Goal: Communication & Community: Answer question/provide support

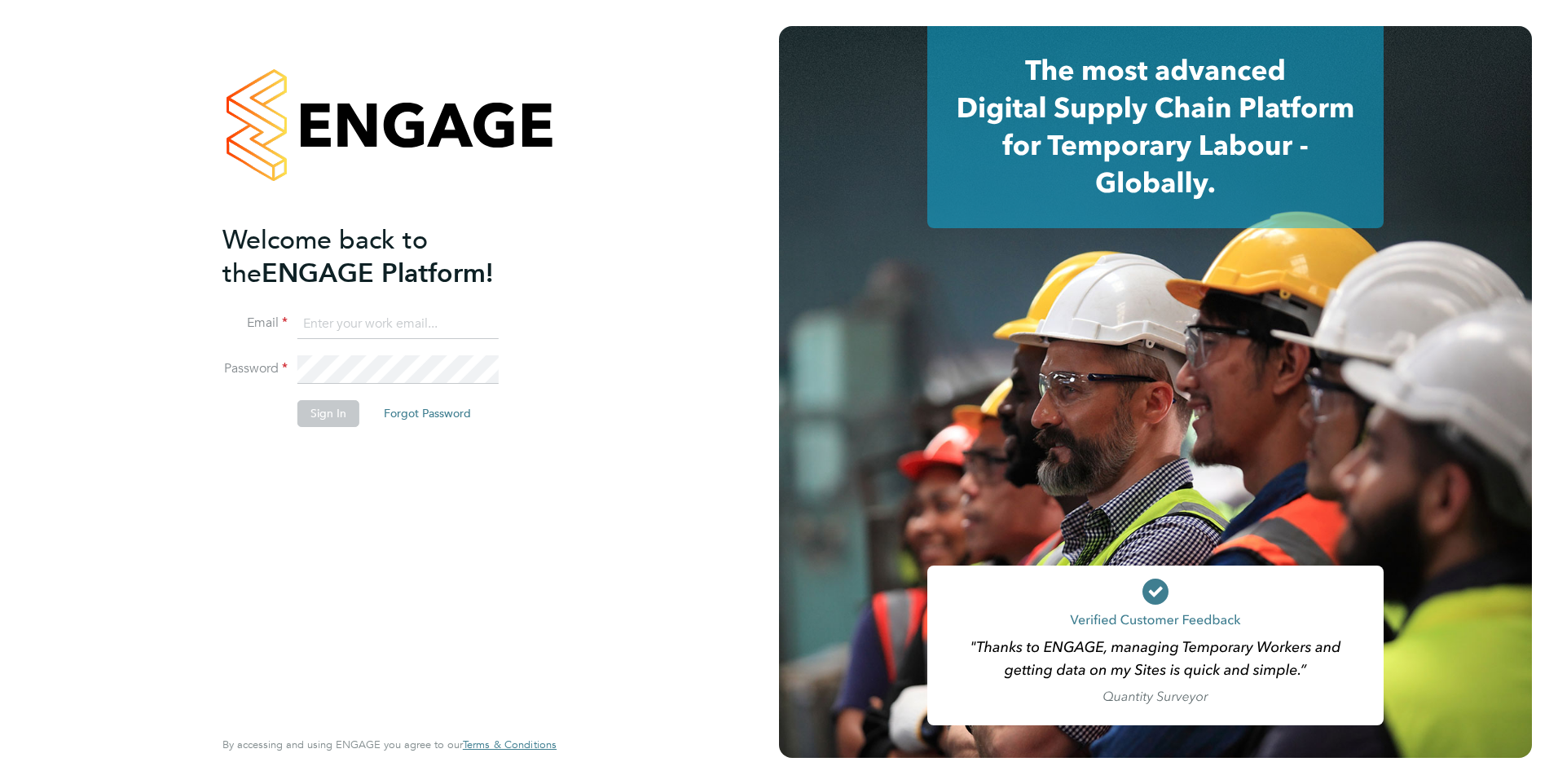
type input "fesouth@protocol.co.uk"
click at [435, 512] on div "Welcome back to the ENGAGE Platform! Email fesouth@protocol.co.uk Password Sign…" at bounding box center [381, 474] width 318 height 500
click at [334, 424] on button "Sign In" at bounding box center [328, 413] width 62 height 26
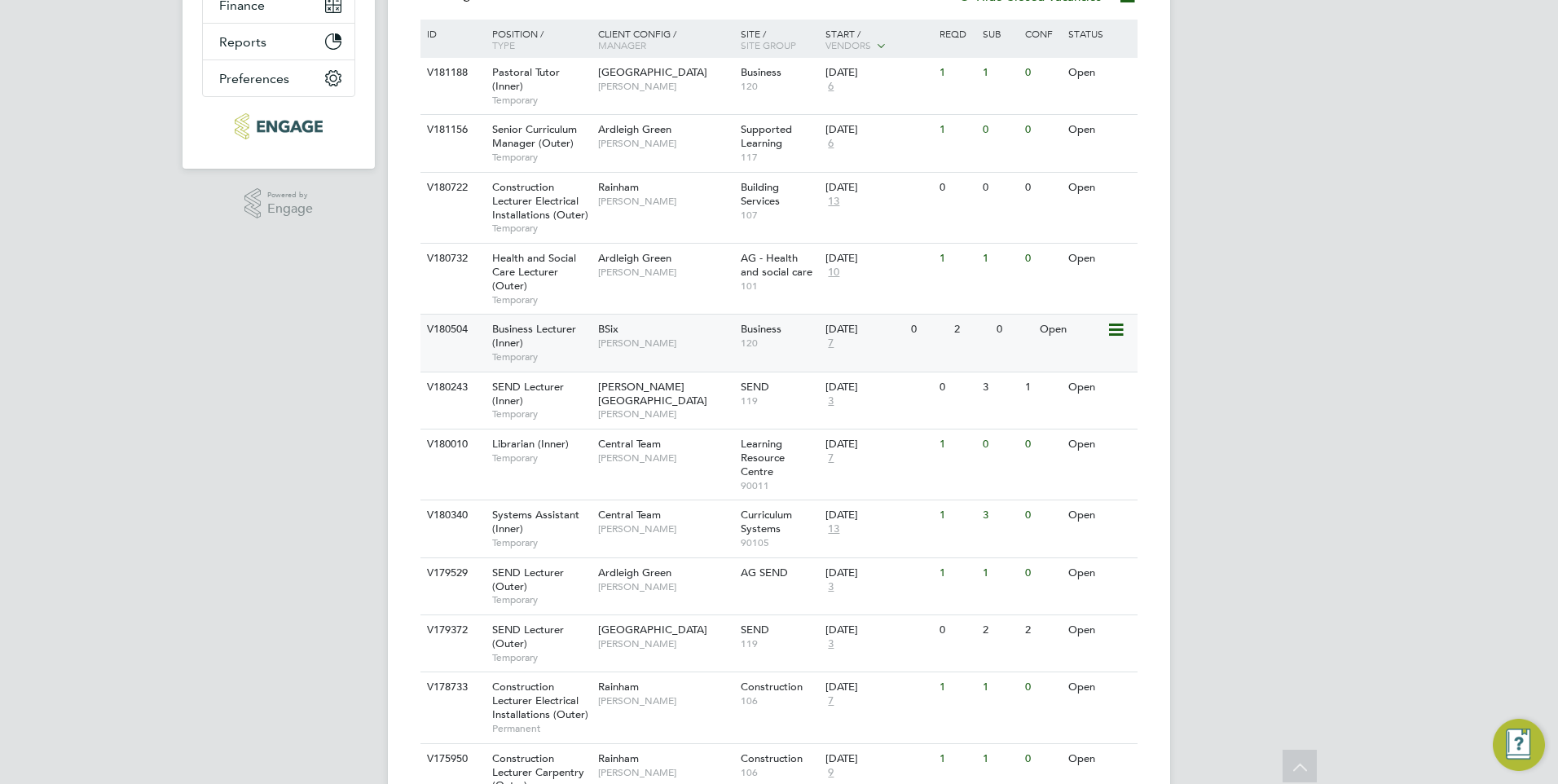
scroll to position [408, 0]
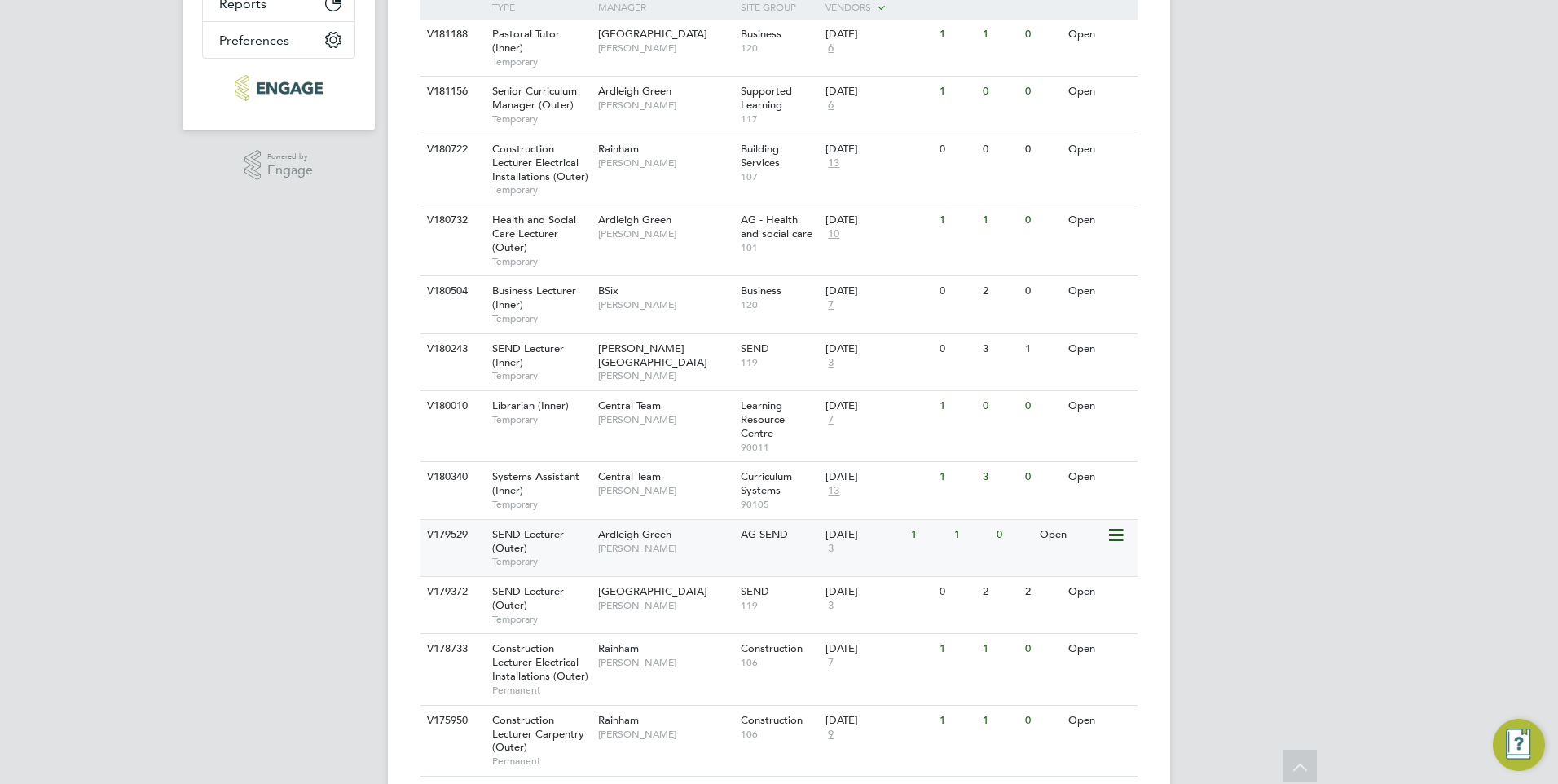
click at [592, 540] on div "SEND Lecturer (Outer) Temporary" at bounding box center [537, 548] width 114 height 57
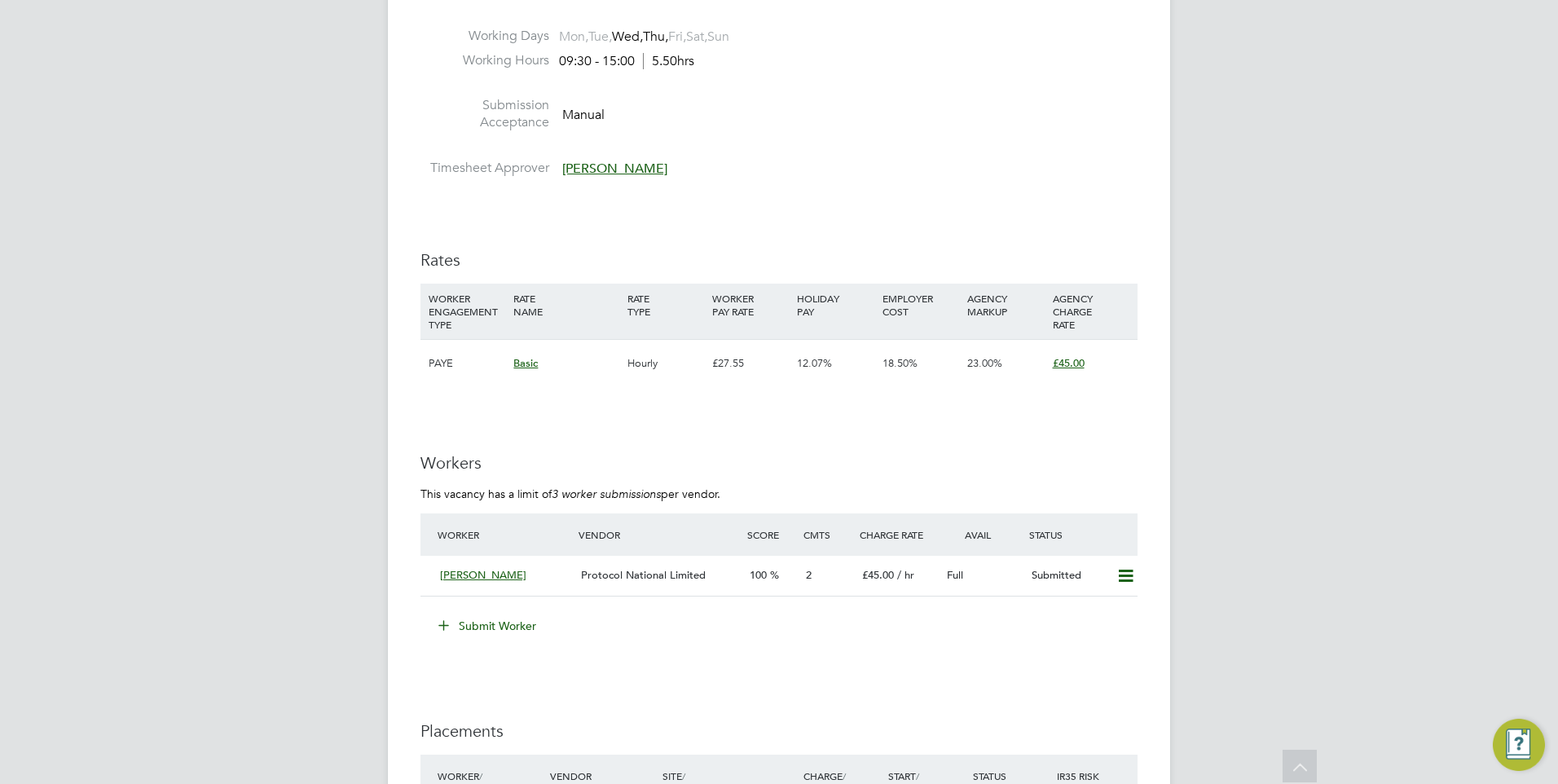
scroll to position [2530, 0]
click at [653, 572] on span "Protocol National Limited" at bounding box center [643, 570] width 124 height 14
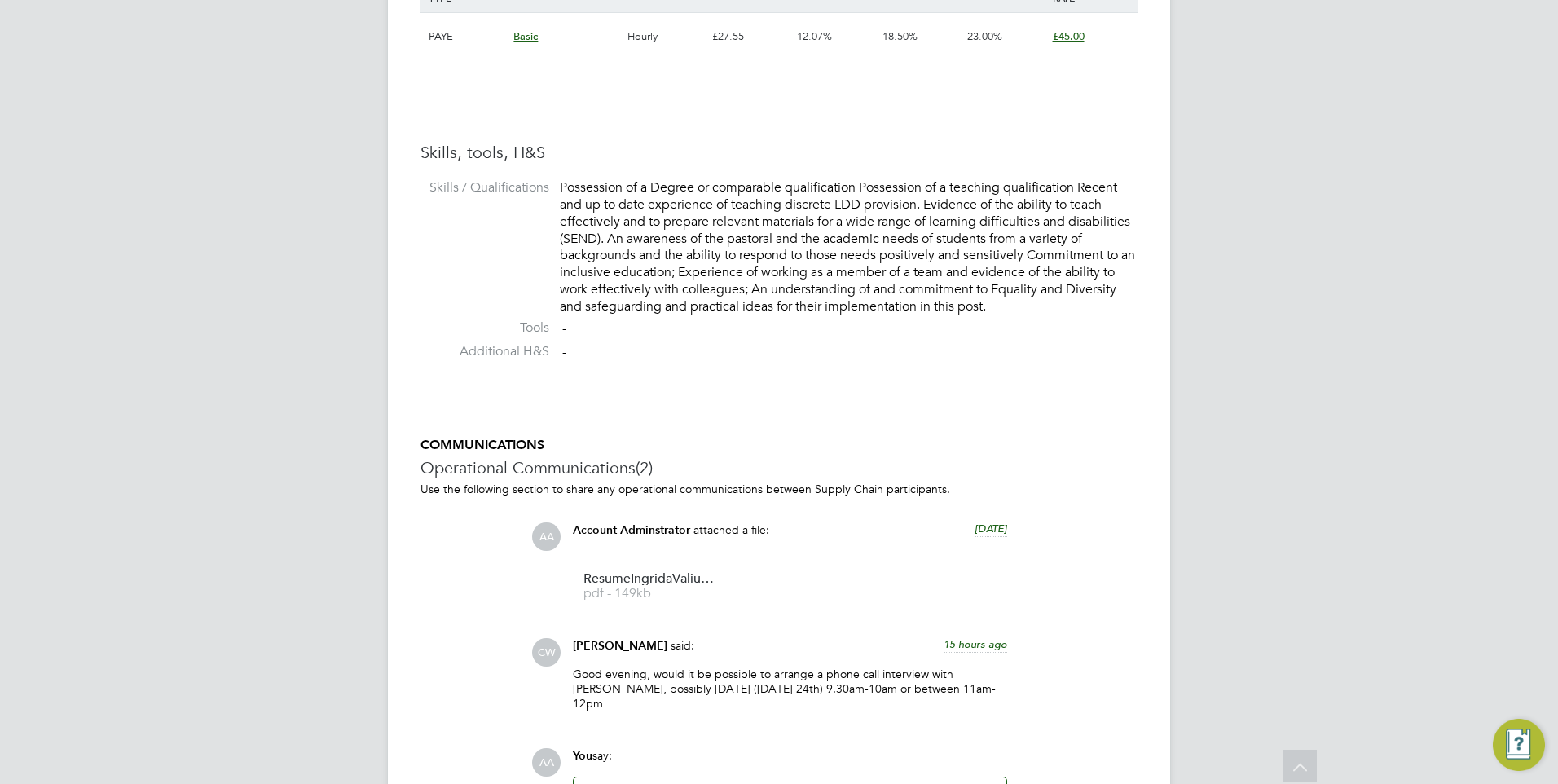
scroll to position [1433, 0]
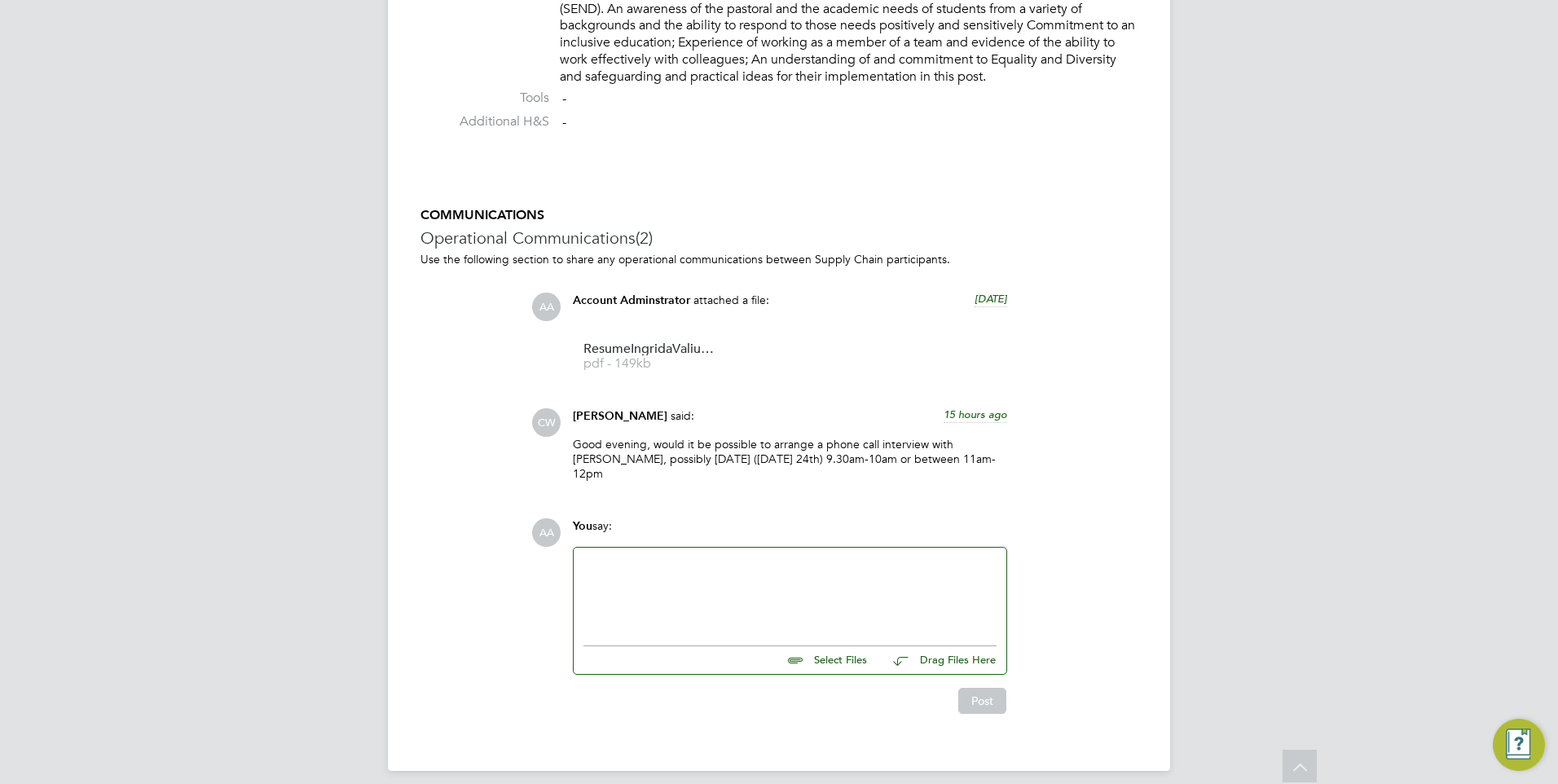
click at [745, 532] on div "You say:" at bounding box center [790, 532] width 435 height 29
click at [734, 576] on div at bounding box center [790, 592] width 413 height 70
click at [602, 569] on div "Hi, [PERSON_NAME] is free between 11am - 12pm for a call. Her number is tel:[PH…" at bounding box center [790, 592] width 413 height 70
click at [990, 557] on div "Hi, [PERSON_NAME] is free between 11am - 12pm for a call. Her number is [PHONE_…" at bounding box center [790, 592] width 413 height 70
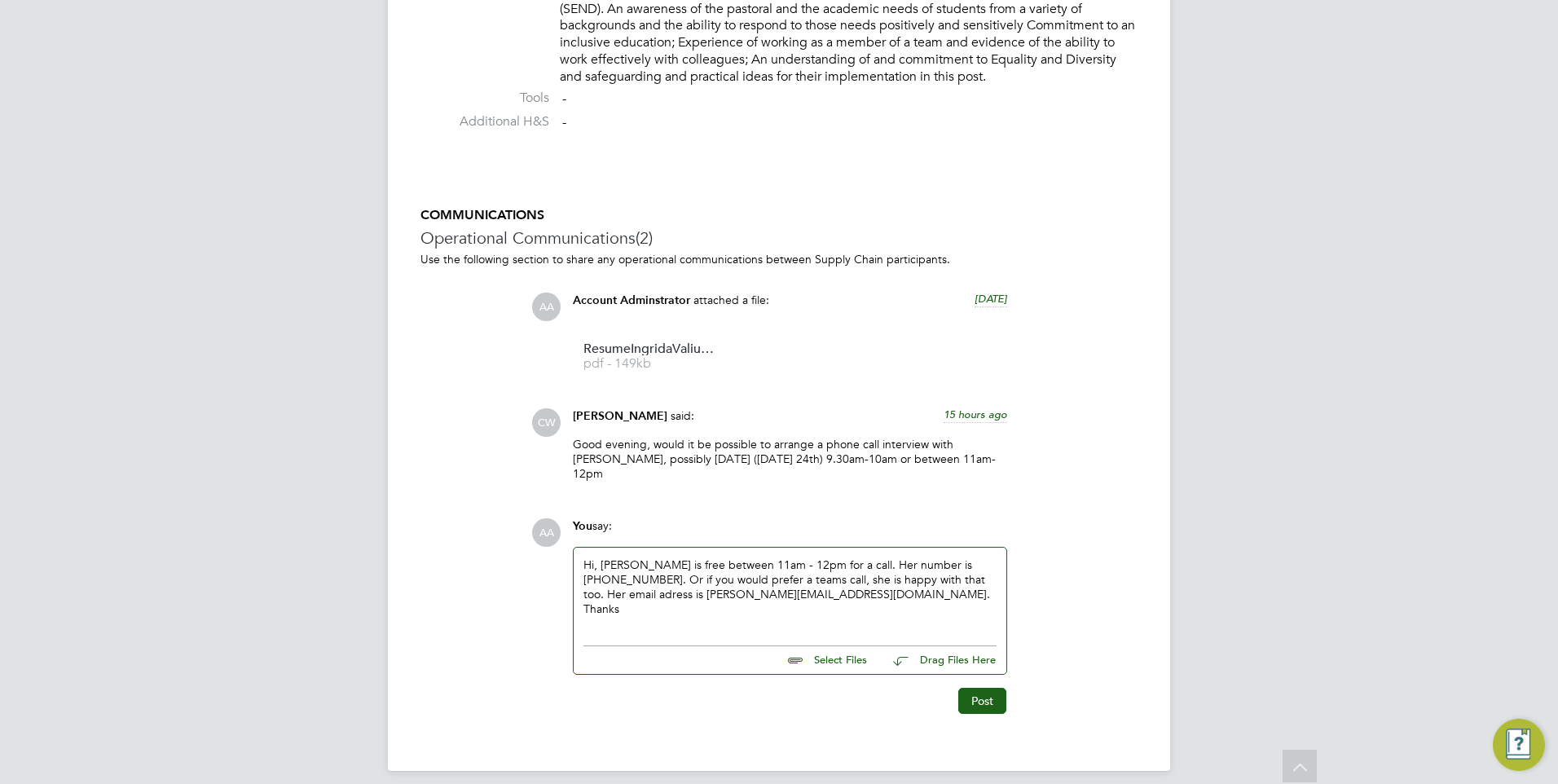
click at [977, 568] on div "Hi, [PERSON_NAME] is free between 11am - 12pm for a call. Her number is [PHONE_…" at bounding box center [790, 592] width 413 height 70
click at [980, 691] on button "Post" at bounding box center [982, 704] width 48 height 26
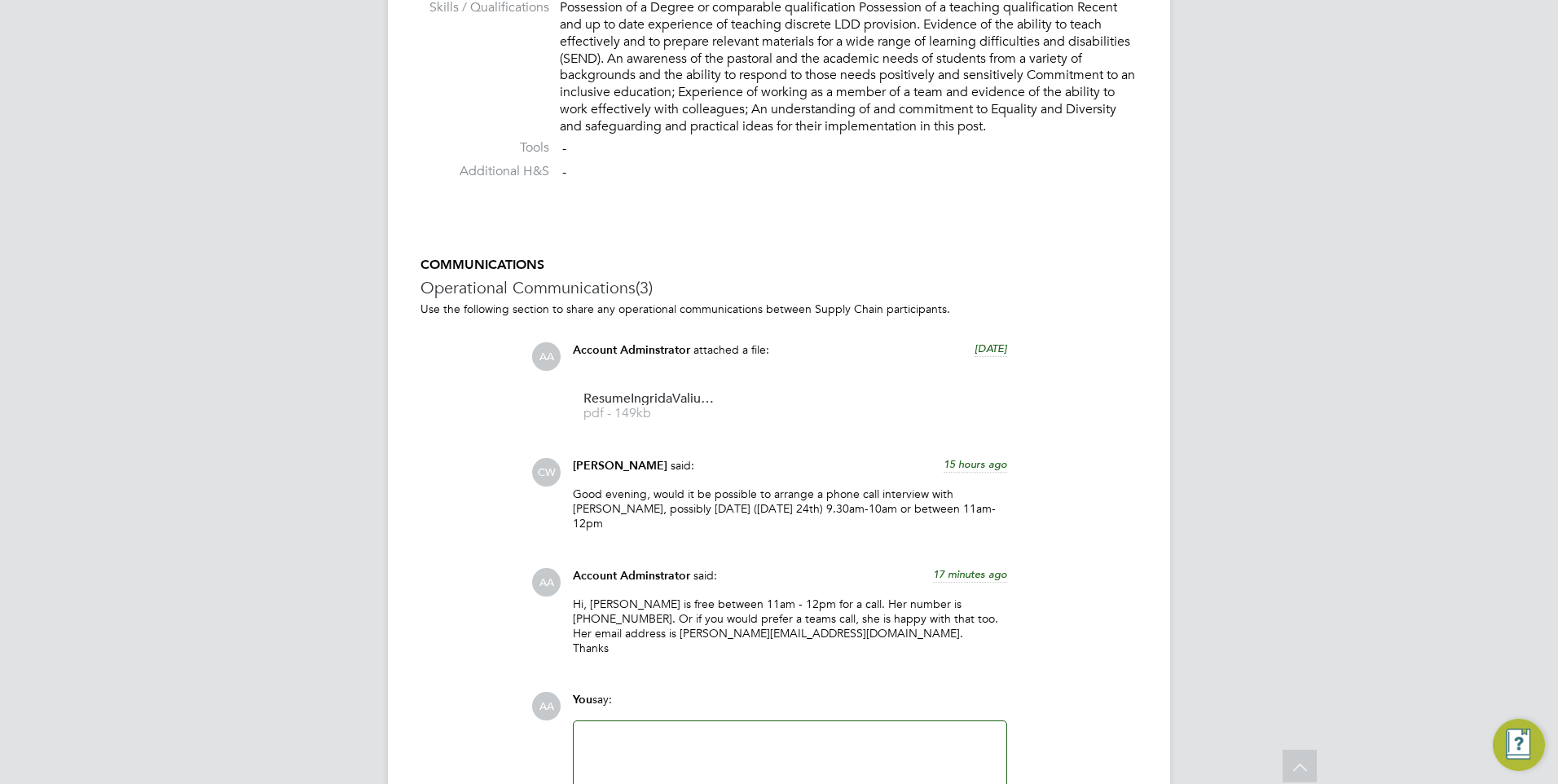
scroll to position [1557, 0]
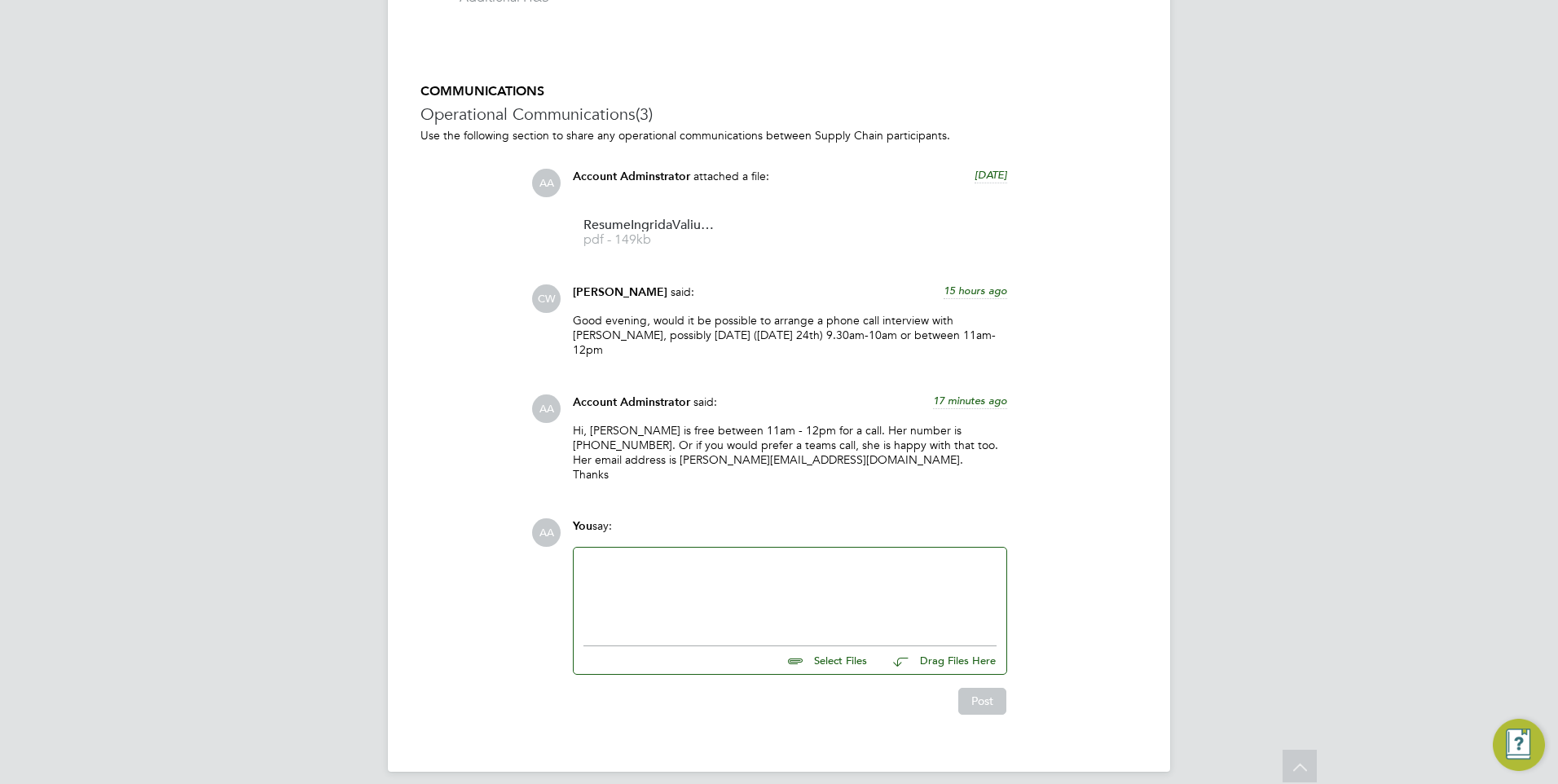
click at [689, 453] on p "Hi, [PERSON_NAME] is free between 11am - 12pm for a call. Her number is [PHONE_…" at bounding box center [790, 452] width 435 height 59
click at [692, 450] on p "Hi, [PERSON_NAME] is free between 11am - 12pm for a call. Her number is [PHONE_…" at bounding box center [790, 452] width 435 height 59
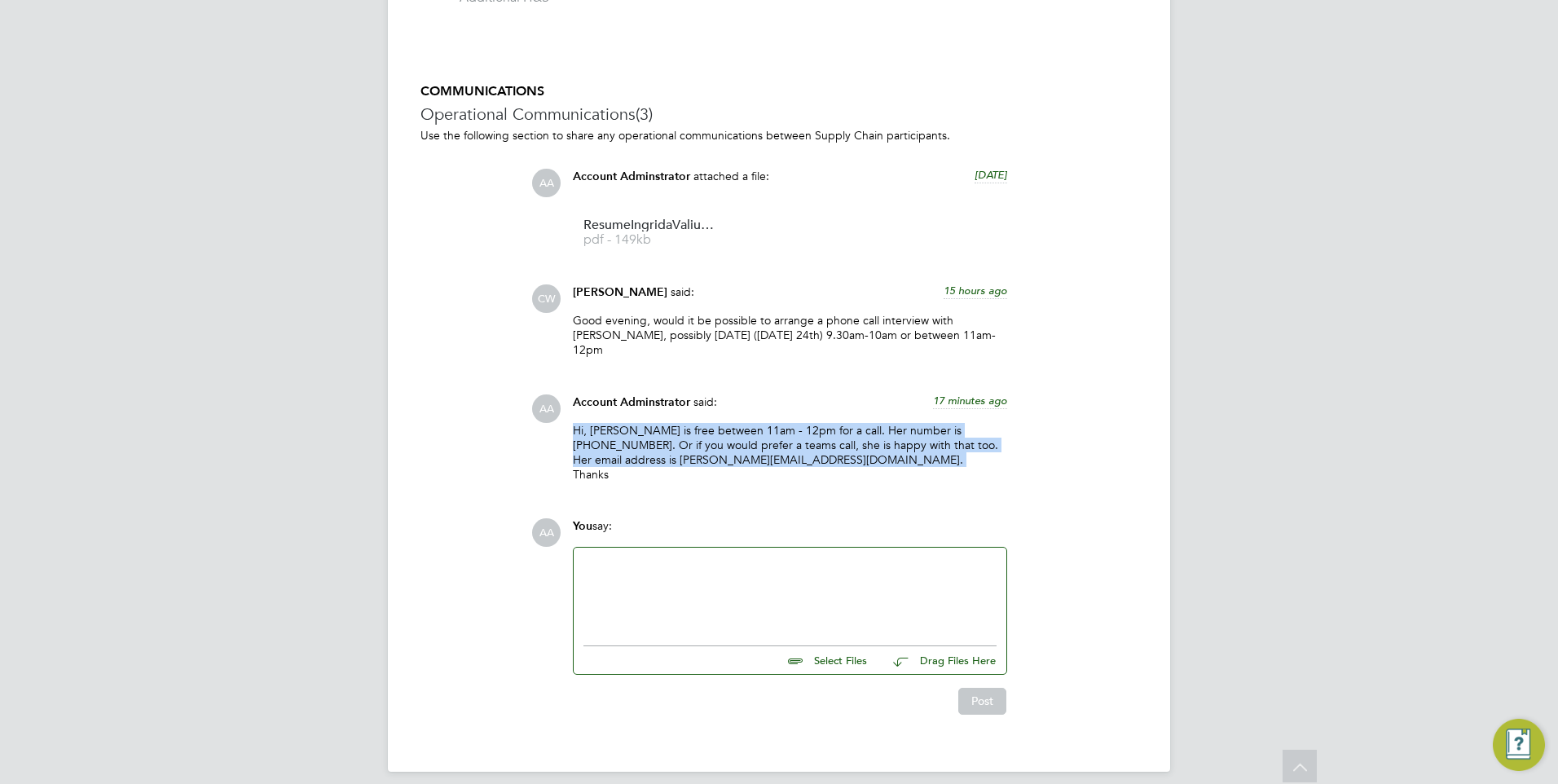
click at [691, 450] on p "Hi, [PERSON_NAME] is free between 11am - 12pm for a call. Her number is [PHONE_…" at bounding box center [790, 452] width 435 height 59
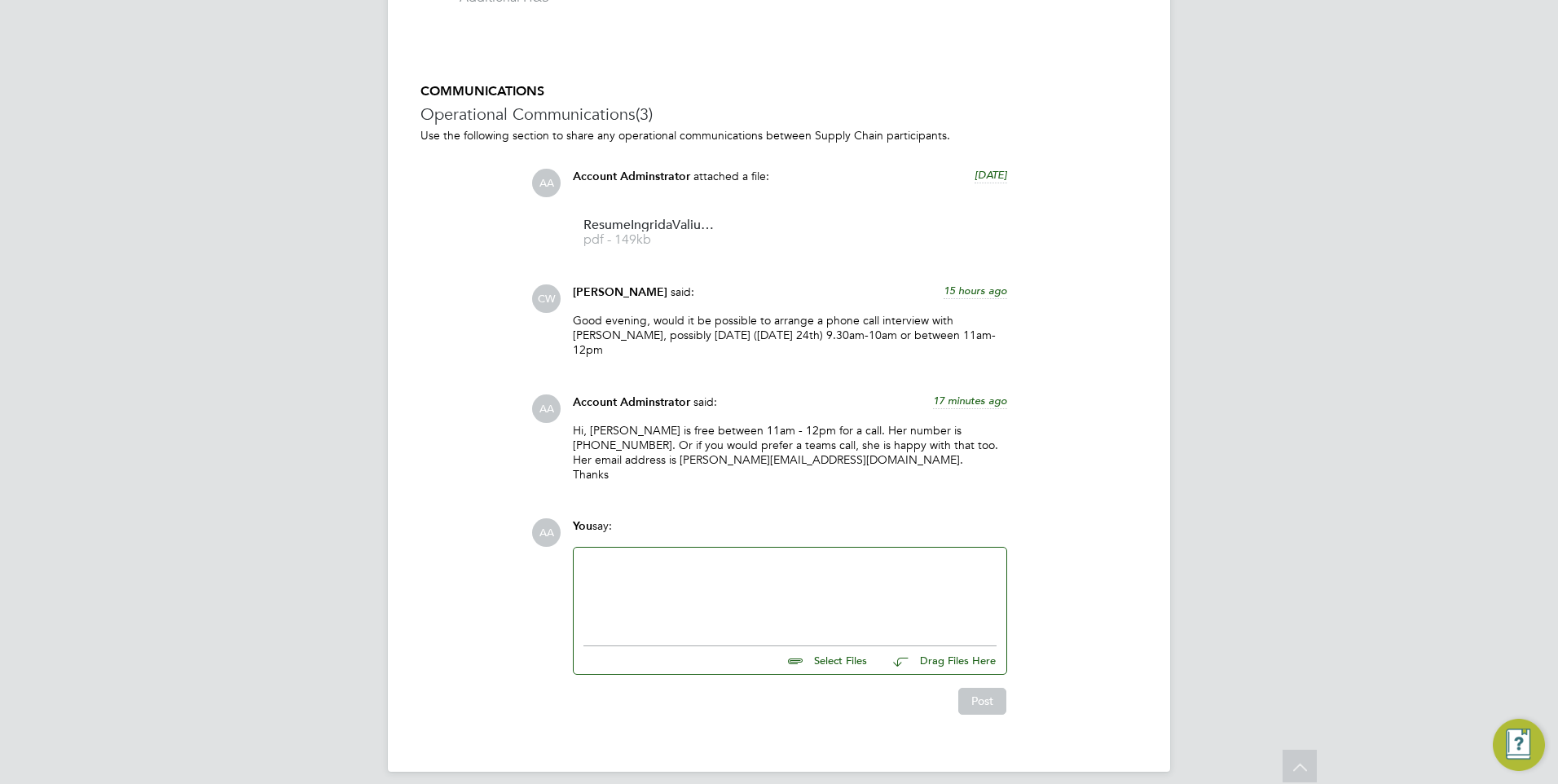
drag, startPoint x: 691, startPoint y: 450, endPoint x: 676, endPoint y: 464, distance: 20.5
click at [676, 464] on p "Hi, [PERSON_NAME] is free between 11am - 12pm for a call. Her number is [PHONE_…" at bounding box center [790, 452] width 435 height 59
click at [427, 229] on div "COMMUNICATIONS Operational Communications (3) Use the following section to shar…" at bounding box center [779, 398] width 717 height 630
